Goal: Navigation & Orientation: Find specific page/section

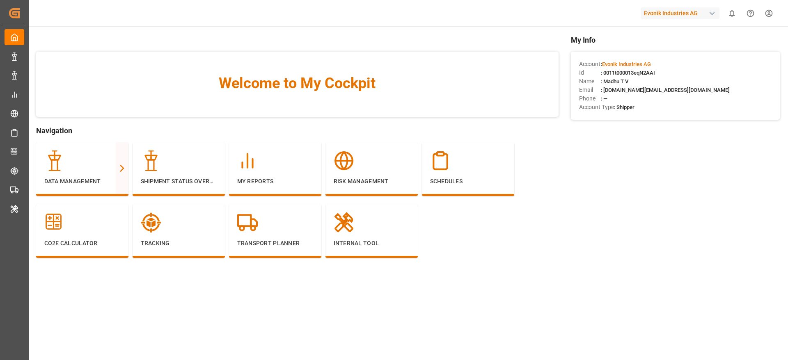
click at [669, 11] on div "Evonik Industries AG" at bounding box center [680, 13] width 79 height 12
type input "lode"
click at [647, 55] on span "LODEC Asia" at bounding box center [655, 52] width 37 height 9
